Goal: Task Accomplishment & Management: Manage account settings

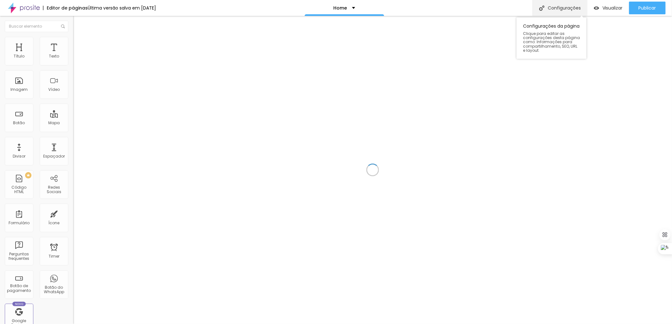
click at [570, 6] on div "Configurações" at bounding box center [560, 8] width 55 height 16
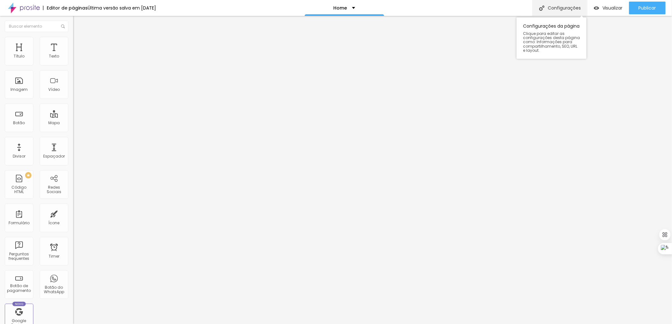
click at [569, 5] on div "Configurações" at bounding box center [560, 8] width 55 height 16
drag, startPoint x: 313, startPoint y: 138, endPoint x: 290, endPoint y: 134, distance: 23.9
